Goal: Information Seeking & Learning: Learn about a topic

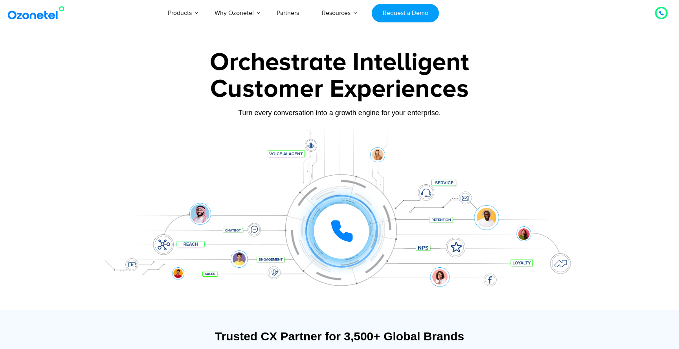
click at [100, 143] on div at bounding box center [339, 219] width 491 height 181
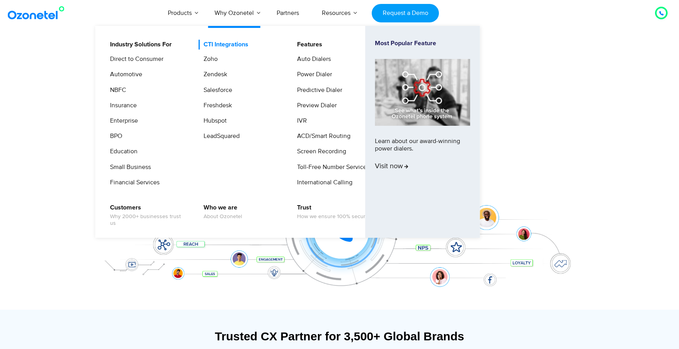
click at [225, 43] on link "CTI Integrations" at bounding box center [223, 45] width 51 height 10
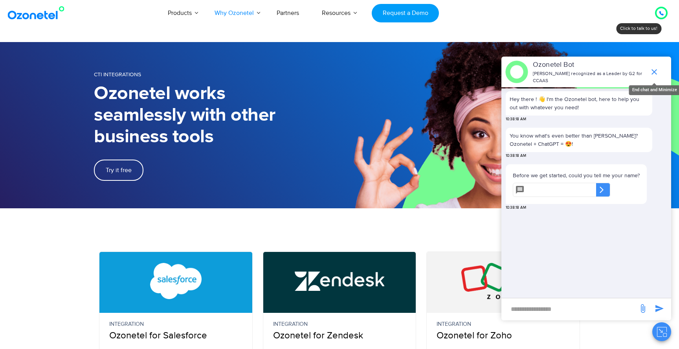
click at [655, 71] on icon "end chat or minimize" at bounding box center [653, 71] width 9 height 9
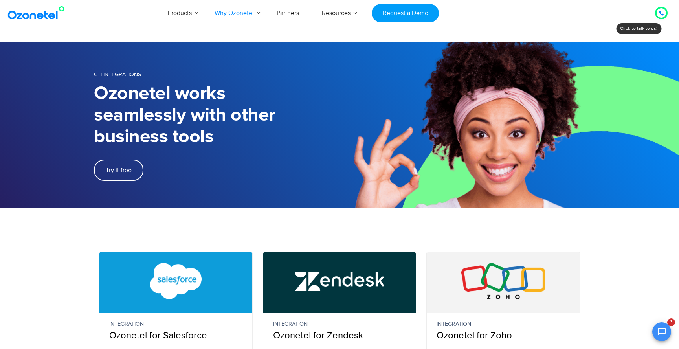
scroll to position [53, 0]
